Goal: Task Accomplishment & Management: Manage account settings

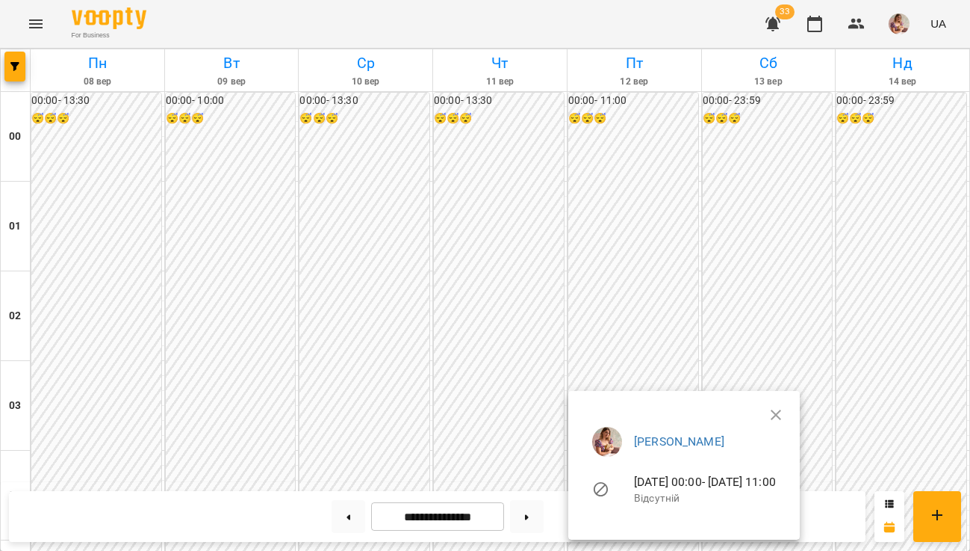
click at [667, 28] on div at bounding box center [485, 275] width 970 height 551
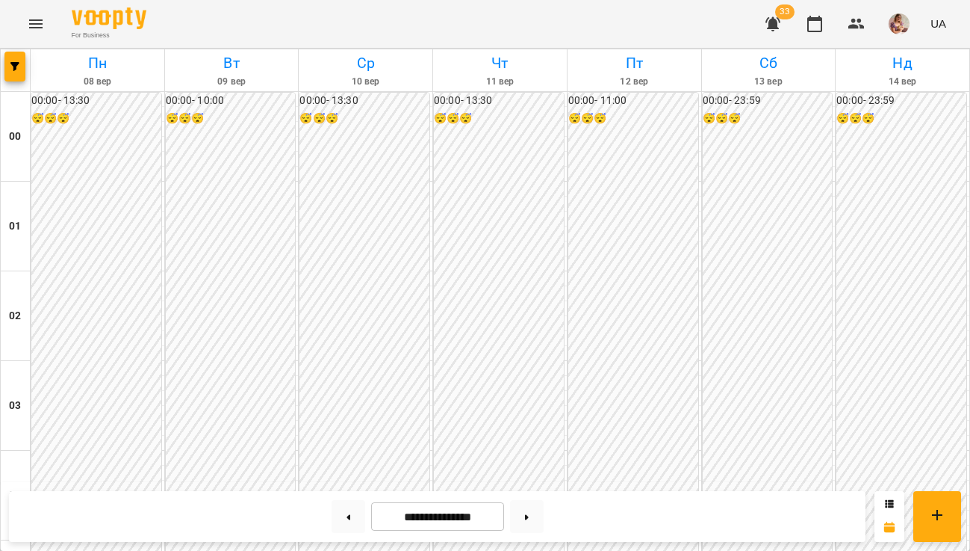
click at [786, 28] on button "button" at bounding box center [773, 24] width 36 height 36
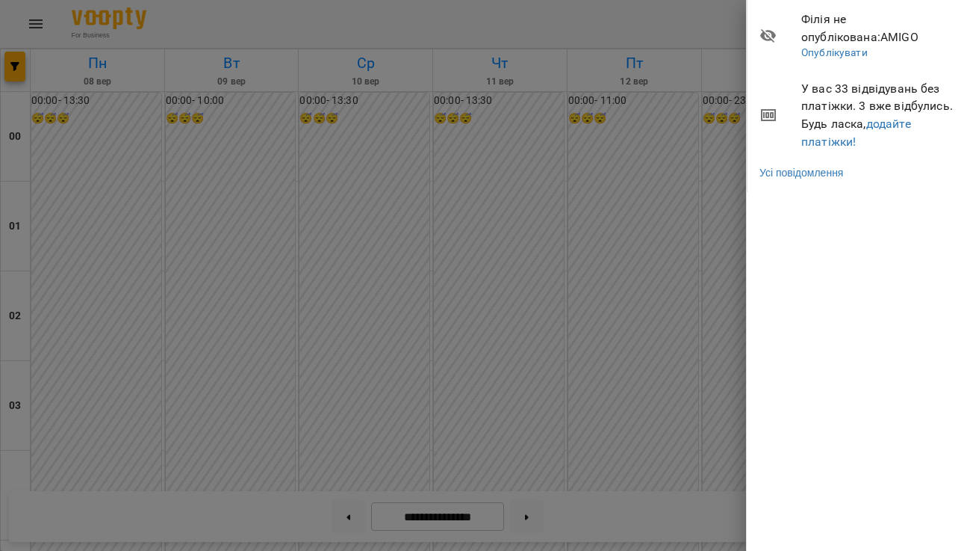
click at [562, 163] on div at bounding box center [485, 275] width 970 height 551
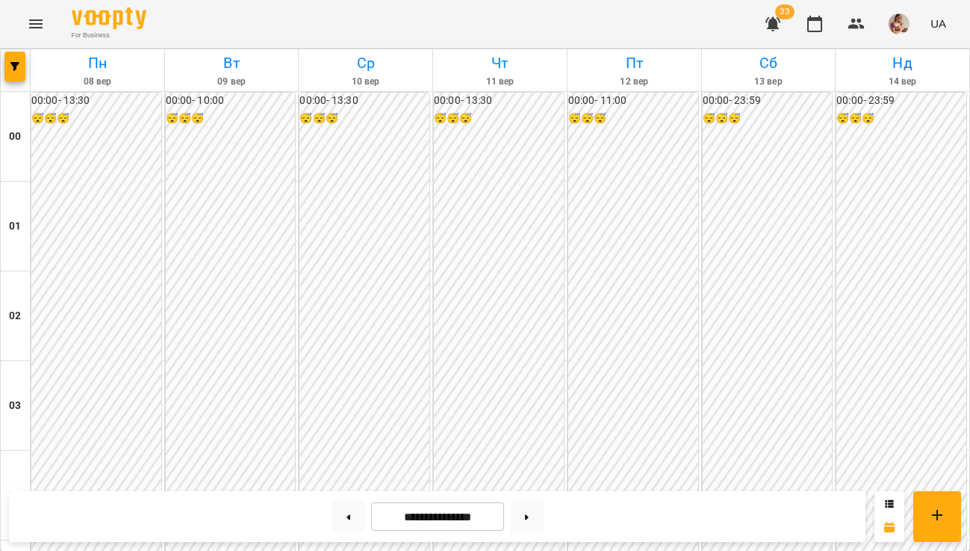
scroll to position [1759, 0]
click at [529, 523] on button at bounding box center [527, 516] width 34 height 33
type input "**********"
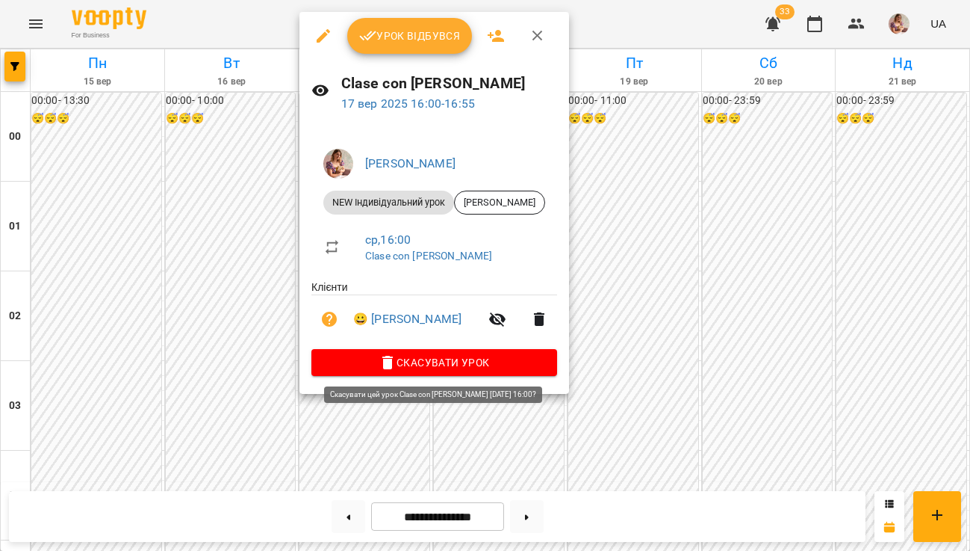
click at [381, 354] on icon "button" at bounding box center [388, 362] width 18 height 18
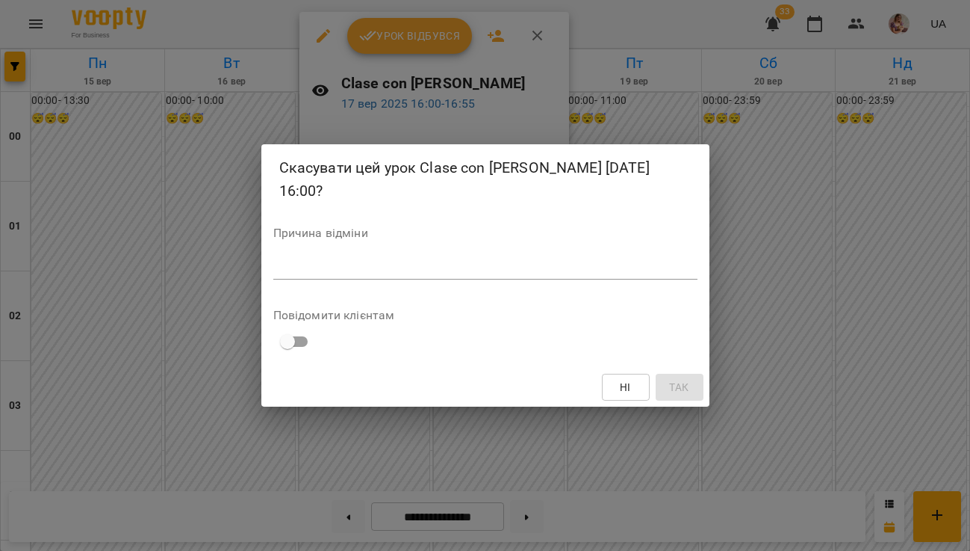
click at [407, 258] on div "*" at bounding box center [485, 267] width 424 height 23
type textarea "*"
click at [704, 394] on div "Ні Так" at bounding box center [485, 387] width 448 height 39
click at [690, 391] on span "Так" at bounding box center [680, 387] width 24 height 18
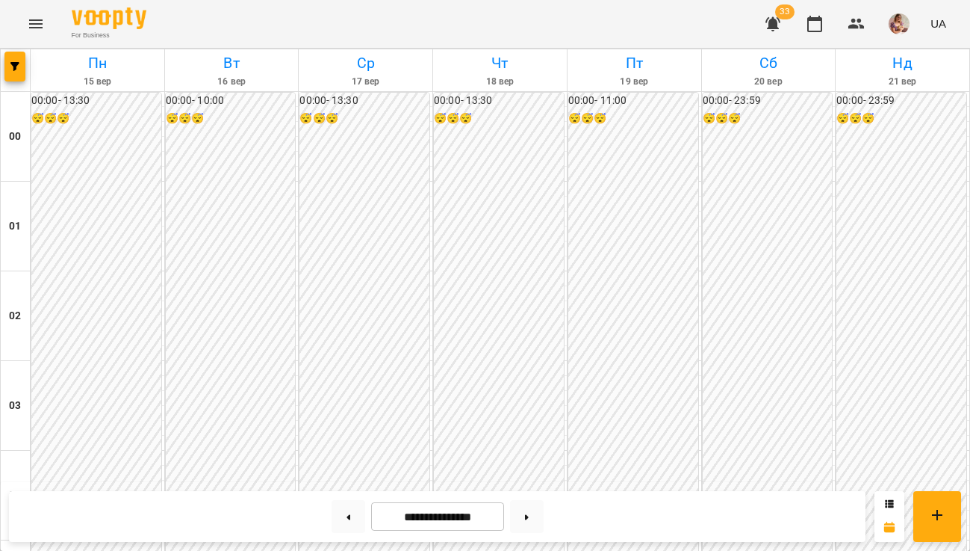
scroll to position [1678, 0]
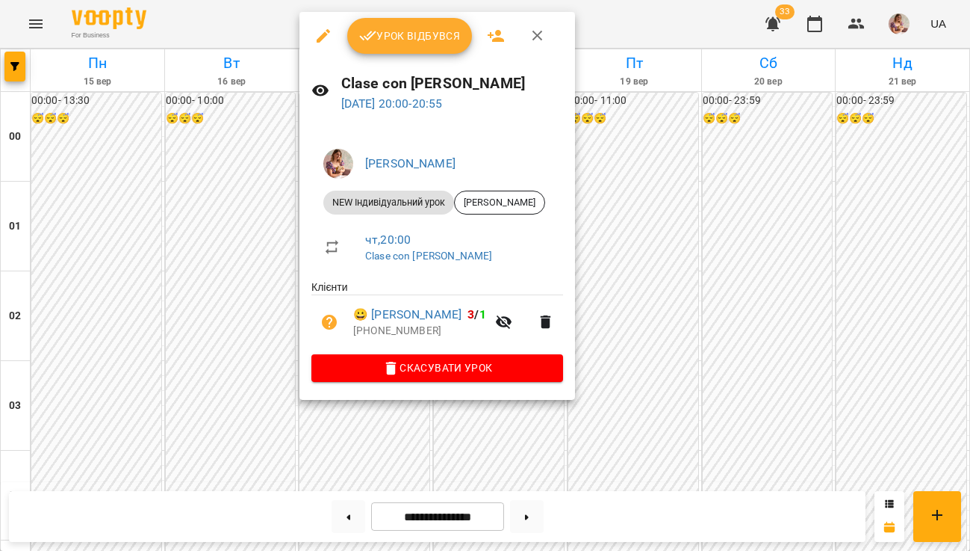
click at [379, 46] on button "Урок відбувся" at bounding box center [410, 36] width 126 height 36
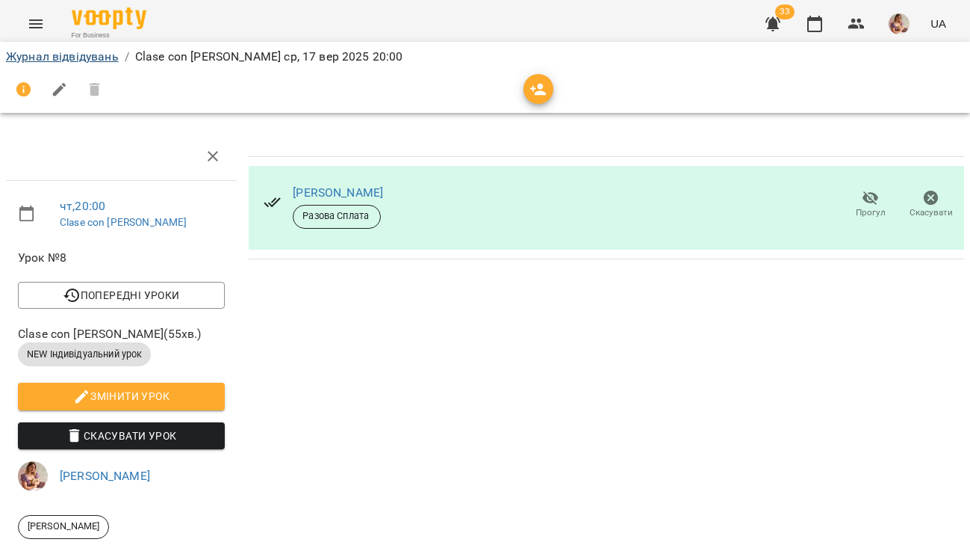
click at [86, 52] on link "Журнал відвідувань" at bounding box center [62, 56] width 113 height 14
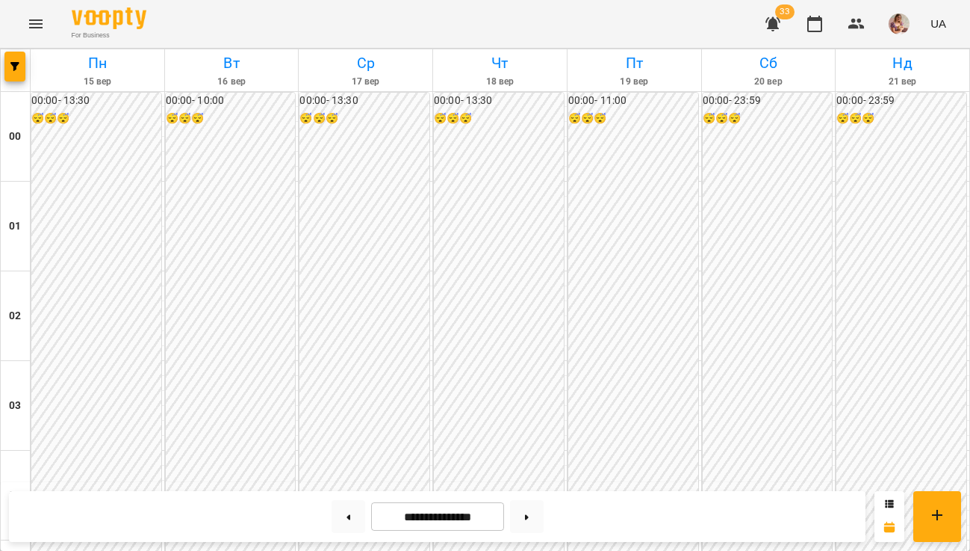
scroll to position [1759, 0]
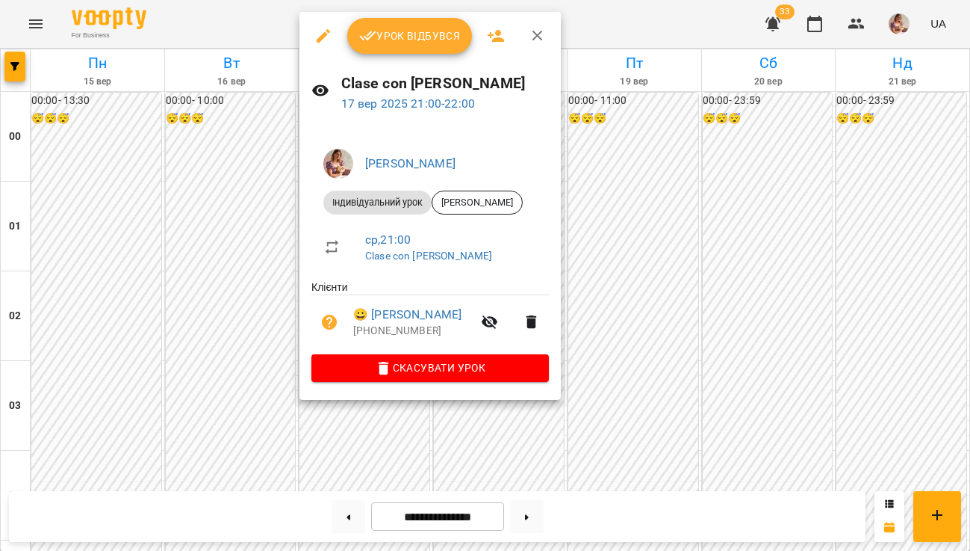
click at [382, 41] on span "Урок відбувся" at bounding box center [410, 36] width 102 height 18
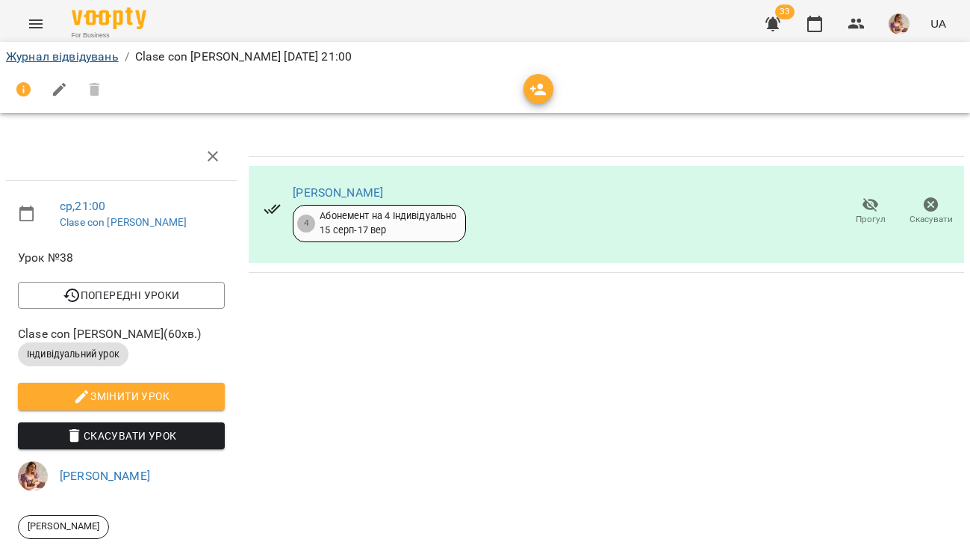
click at [56, 58] on link "Журнал відвідувань" at bounding box center [62, 56] width 113 height 14
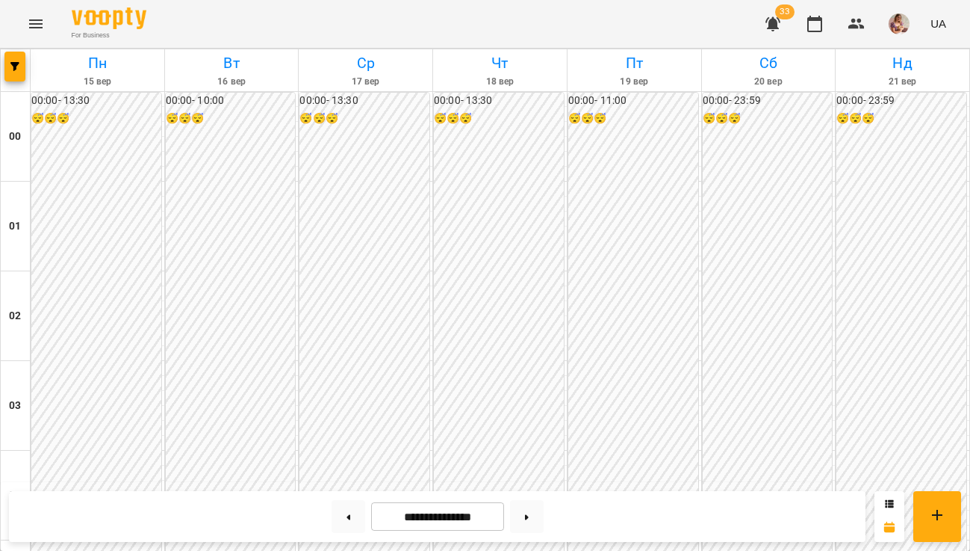
scroll to position [1136, 0]
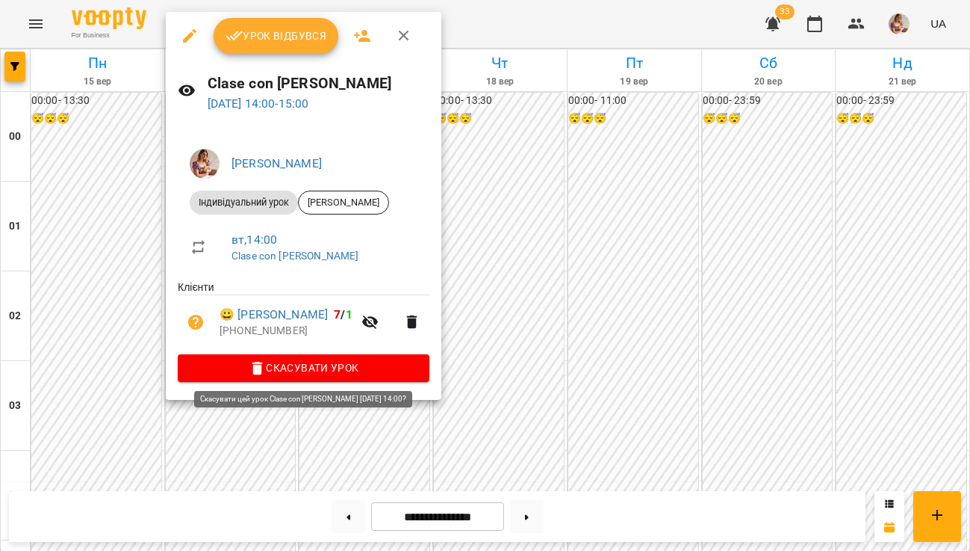
click at [250, 371] on span "Скасувати Урок" at bounding box center [304, 368] width 228 height 18
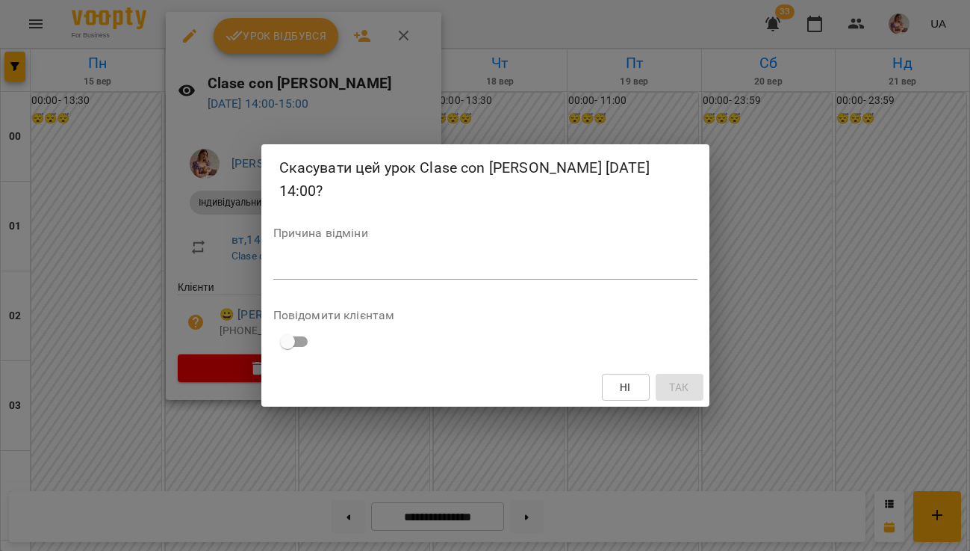
click at [367, 261] on textarea at bounding box center [485, 267] width 424 height 13
type textarea "*"
click at [681, 396] on button "Так" at bounding box center [680, 387] width 48 height 27
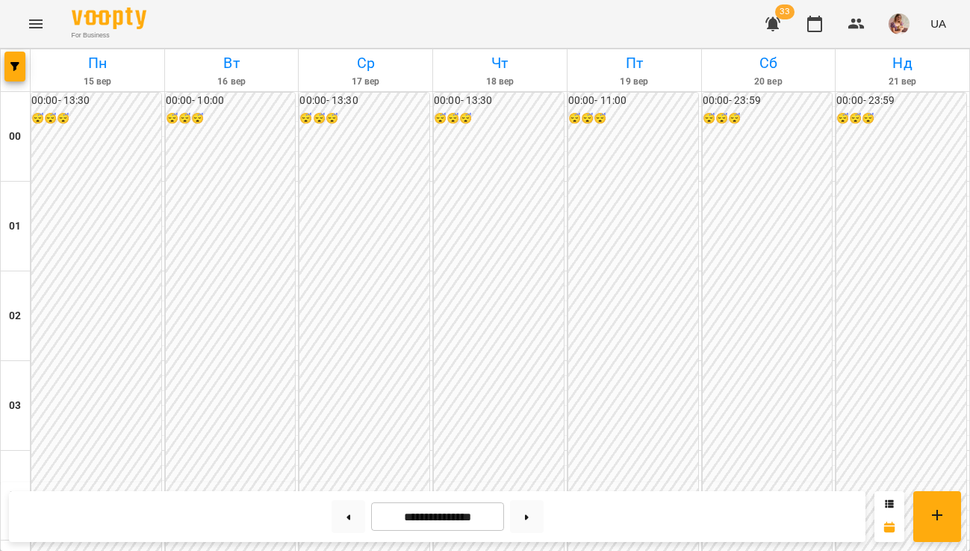
scroll to position [1759, 0]
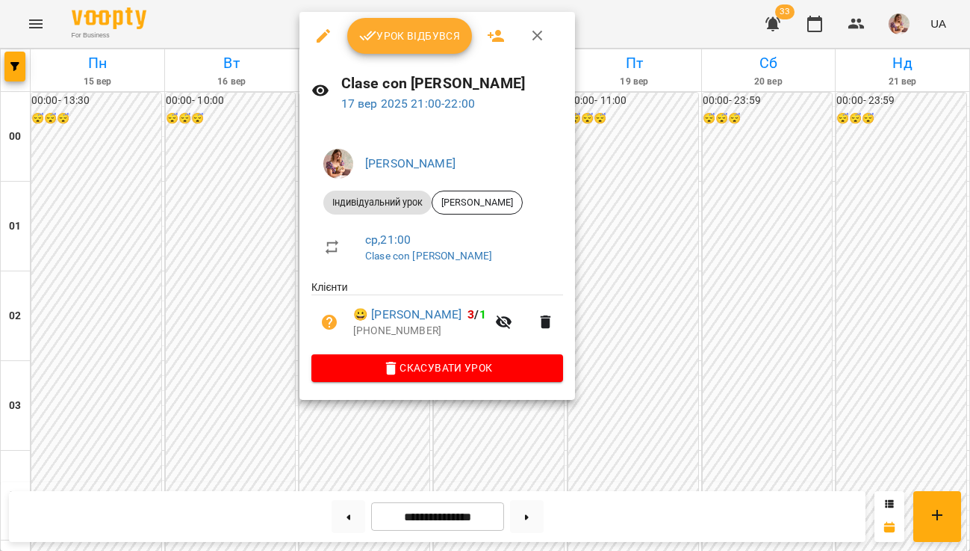
click at [397, 54] on div "Урок відбувся" at bounding box center [438, 36] width 276 height 48
click at [397, 47] on button "Урок відбувся" at bounding box center [410, 36] width 126 height 36
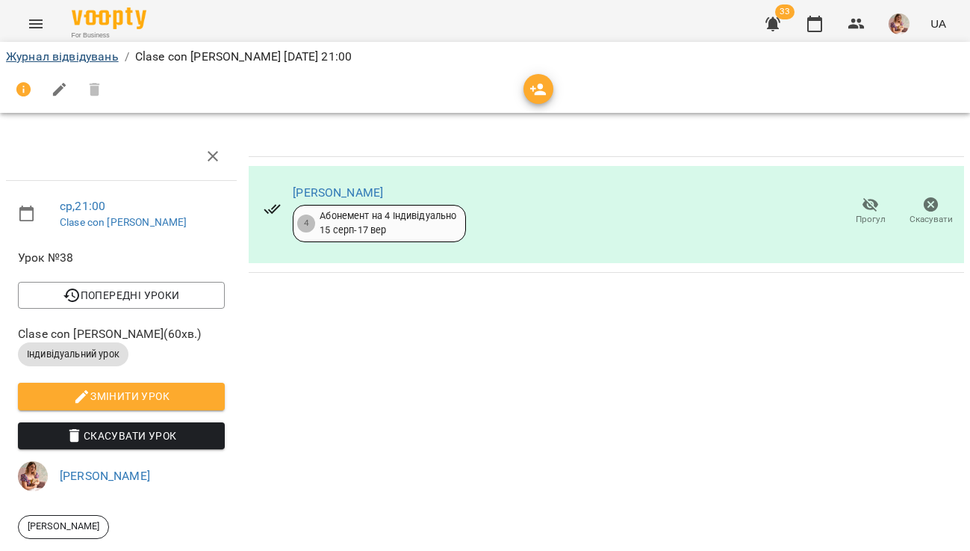
click at [97, 60] on link "Журнал відвідувань" at bounding box center [62, 56] width 113 height 14
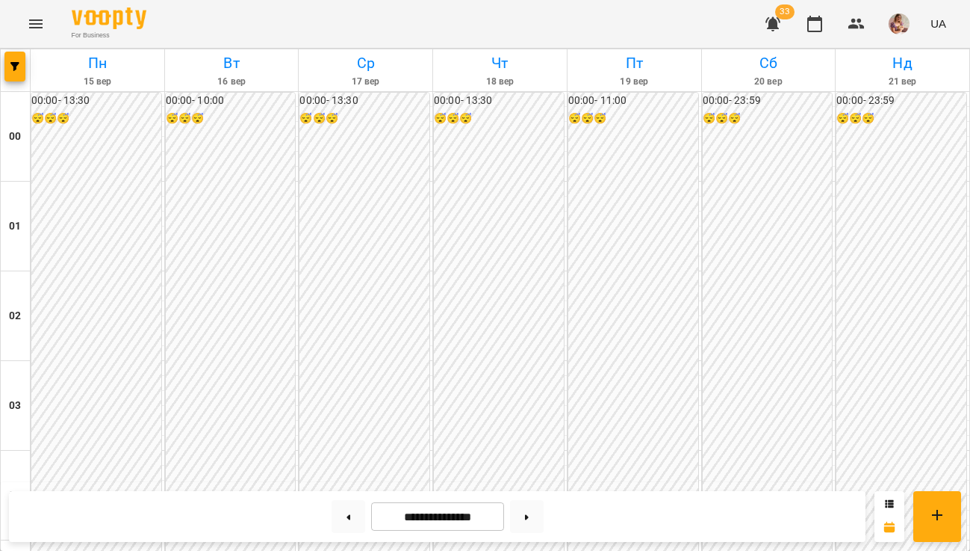
scroll to position [1759, 0]
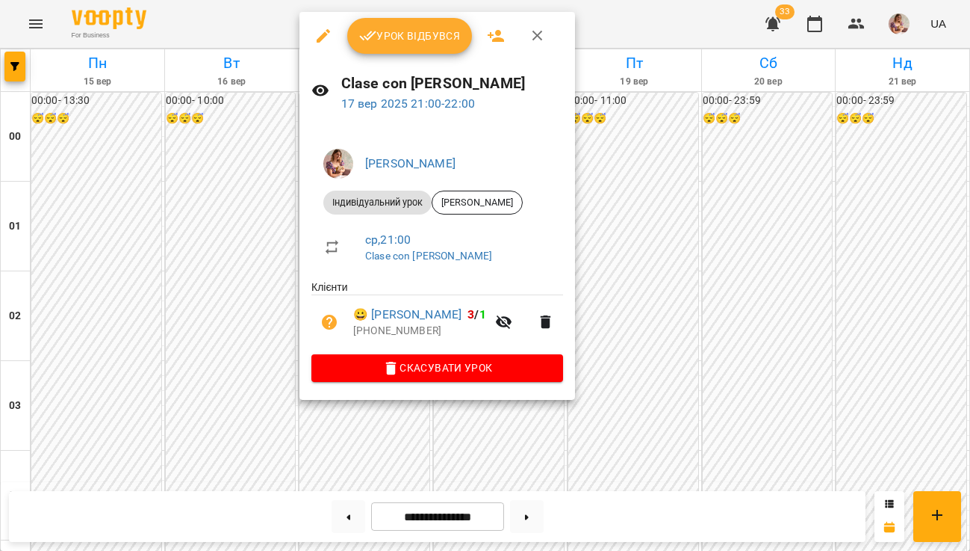
click at [381, 35] on span "Урок відбувся" at bounding box center [410, 36] width 102 height 18
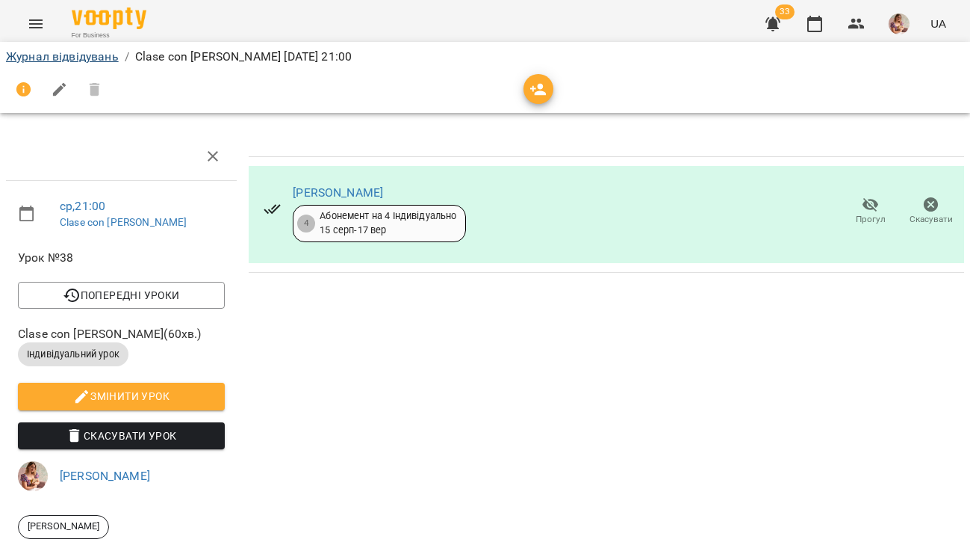
click at [74, 60] on link "Журнал відвідувань" at bounding box center [62, 56] width 113 height 14
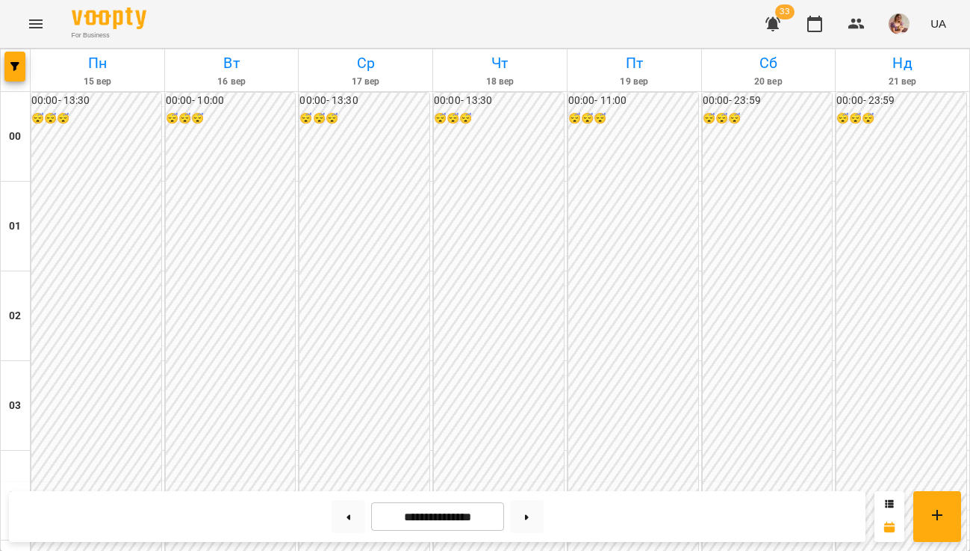
scroll to position [1759, 0]
